Goal: Task Accomplishment & Management: Use online tool/utility

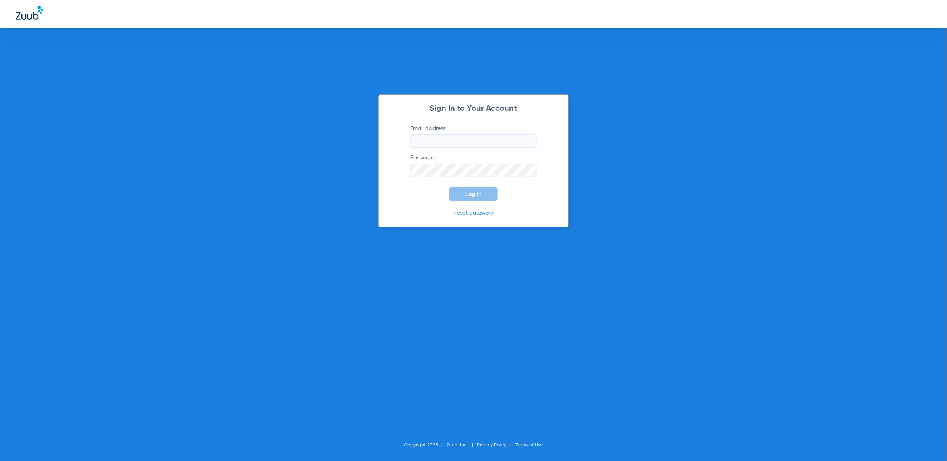
click at [425, 136] on input "Email address" at bounding box center [473, 140] width 127 height 13
type input "[PERSON_NAME][EMAIL_ADDRESS][PERSON_NAME][DOMAIN_NAME]"
click at [481, 195] on span "Log In" at bounding box center [473, 194] width 17 height 6
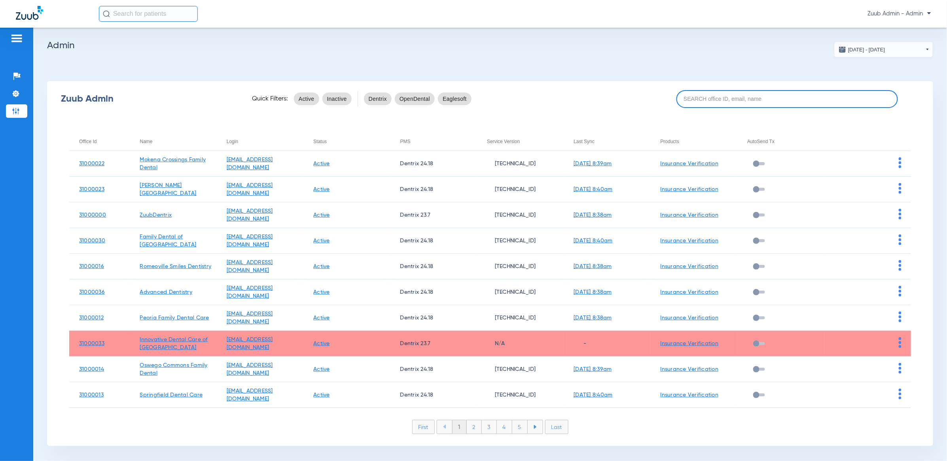
click at [743, 102] on input at bounding box center [786, 99] width 221 height 18
paste input "31000002"
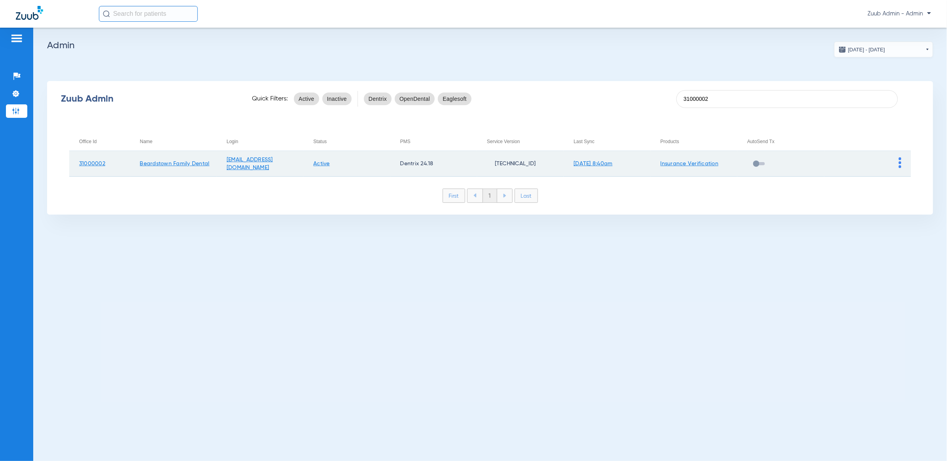
type input "31000002"
click at [898, 160] on td at bounding box center [867, 164] width 87 height 26
click at [900, 159] on img at bounding box center [899, 162] width 3 height 11
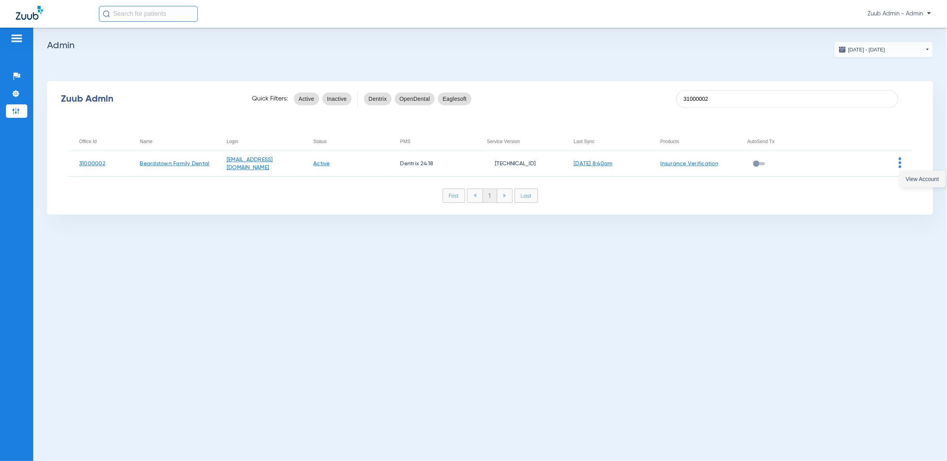
click at [912, 175] on button "View Account" at bounding box center [922, 179] width 46 height 16
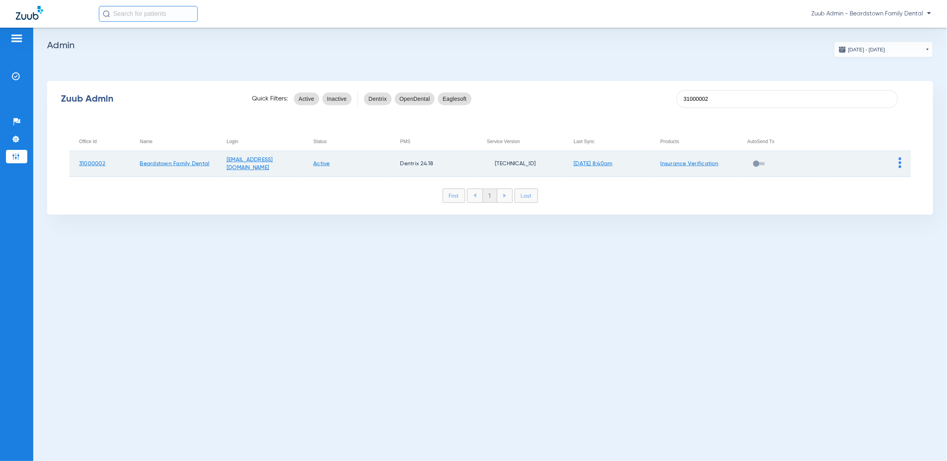
click at [899, 160] on img at bounding box center [899, 162] width 3 height 11
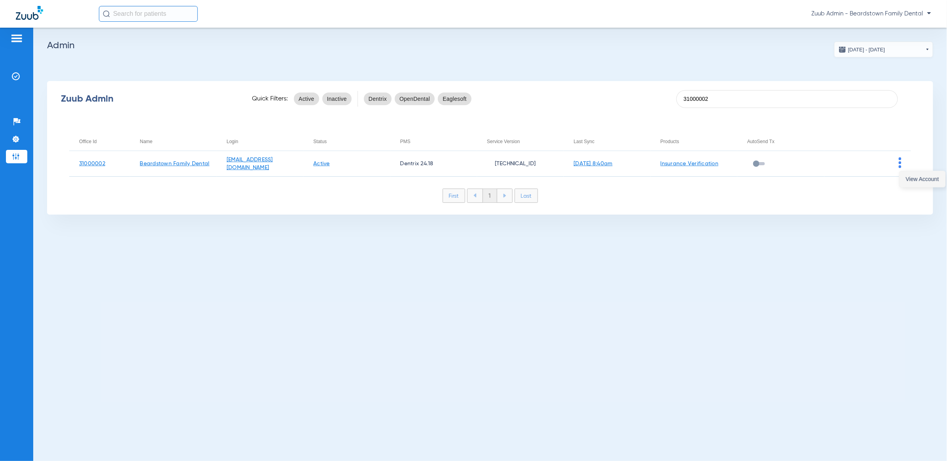
click at [914, 176] on span "View Account" at bounding box center [921, 179] width 33 height 6
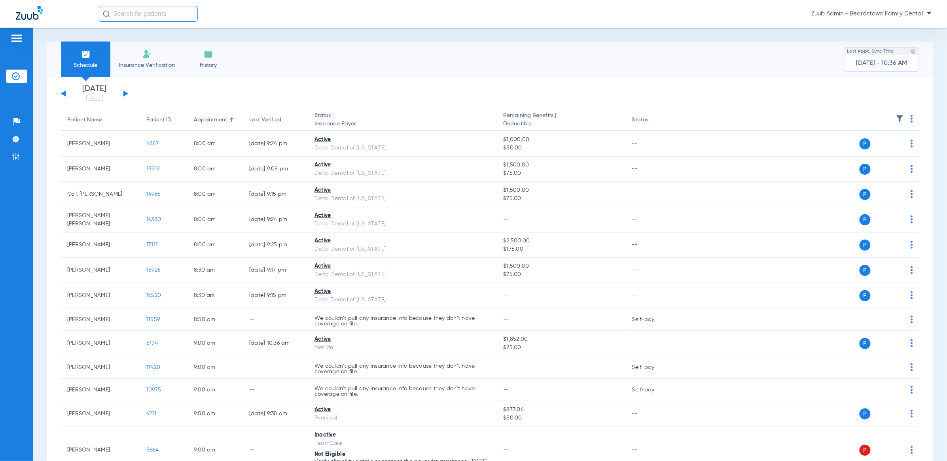
click at [137, 14] on input "text" at bounding box center [148, 14] width 99 height 16
type input "11631"
click at [146, 41] on td "[PERSON_NAME]" at bounding box center [130, 42] width 65 height 11
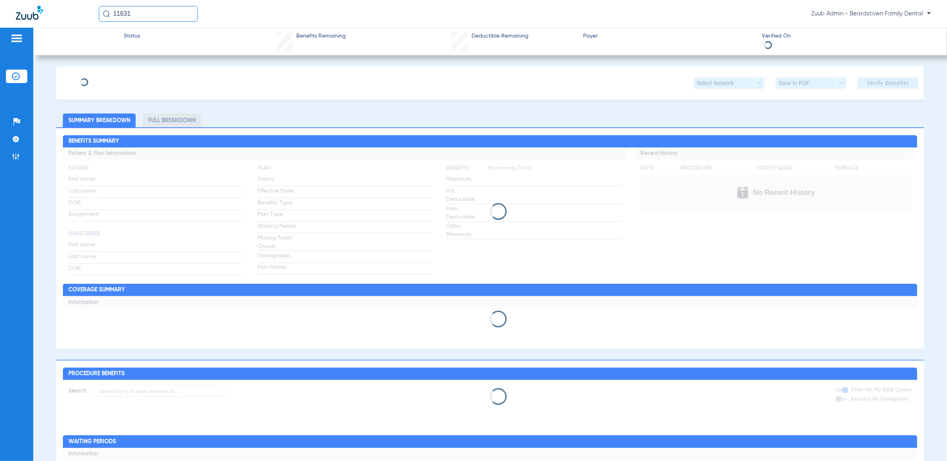
type input "[PERSON_NAME]"
type input "[DATE]"
type input "359563930"
type input "76417027"
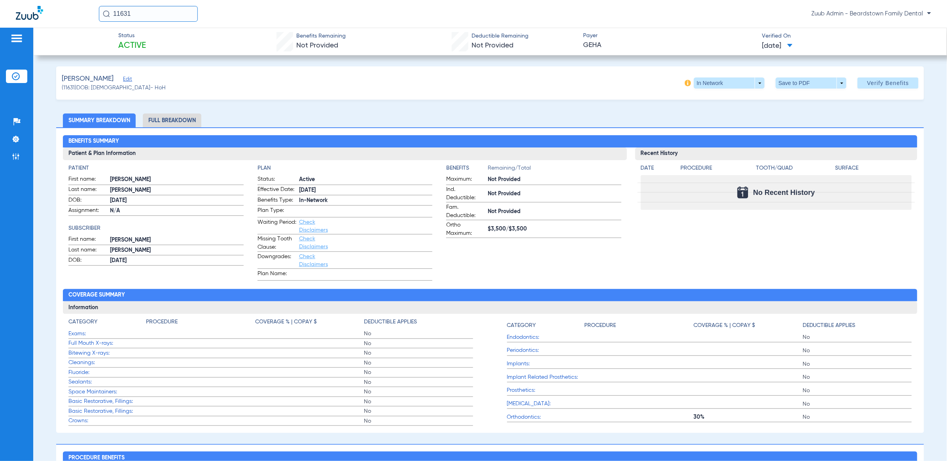
click at [123, 77] on span "Edit" at bounding box center [126, 80] width 7 height 8
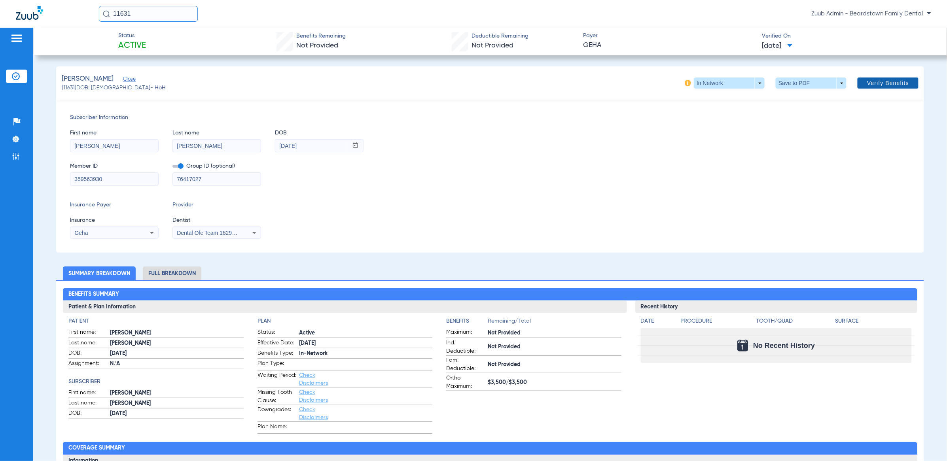
click at [885, 80] on span "Verify Benefits" at bounding box center [888, 83] width 42 height 6
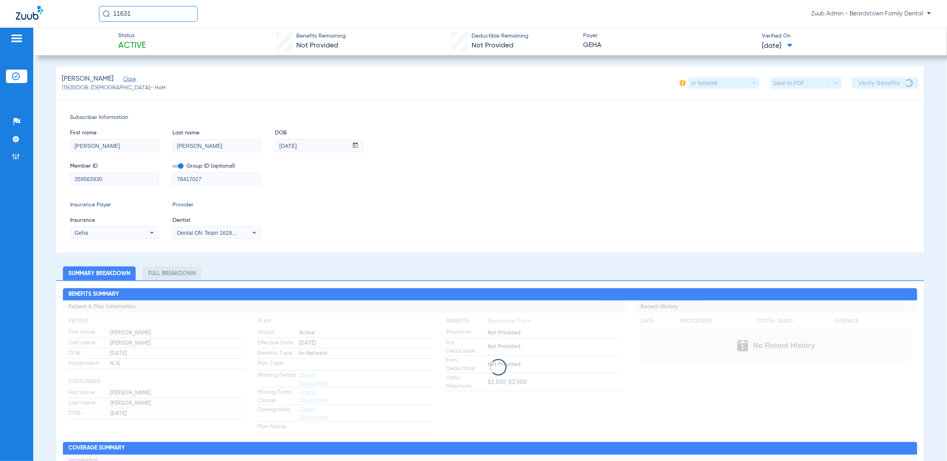
click at [506, 169] on div "Member ID 359563930 Group ID (optional) 76417027" at bounding box center [490, 170] width 840 height 30
